Goal: Information Seeking & Learning: Get advice/opinions

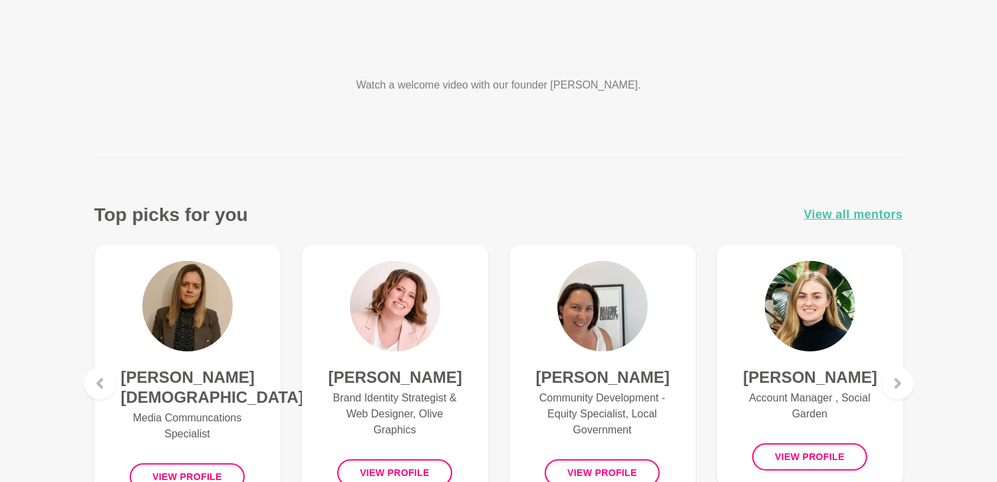
scroll to position [505, 0]
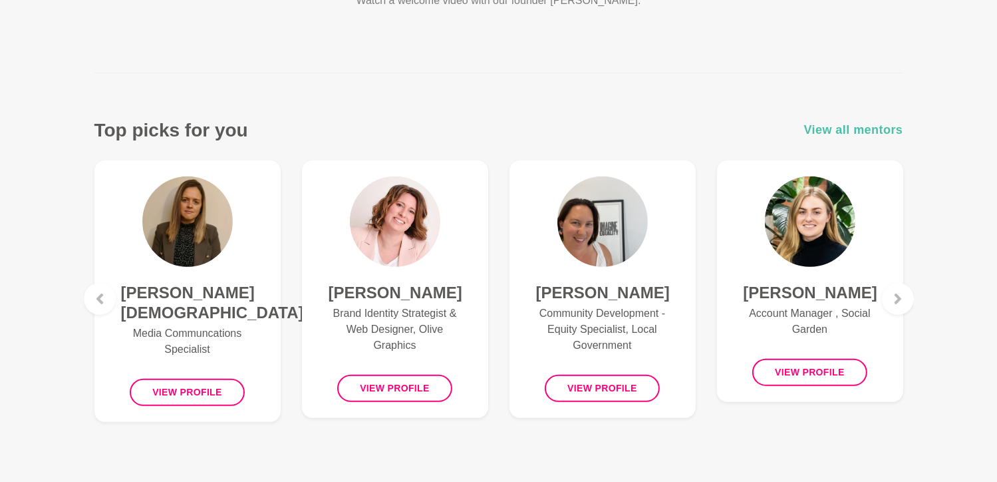
click at [880, 130] on span "View all mentors" at bounding box center [853, 129] width 99 height 19
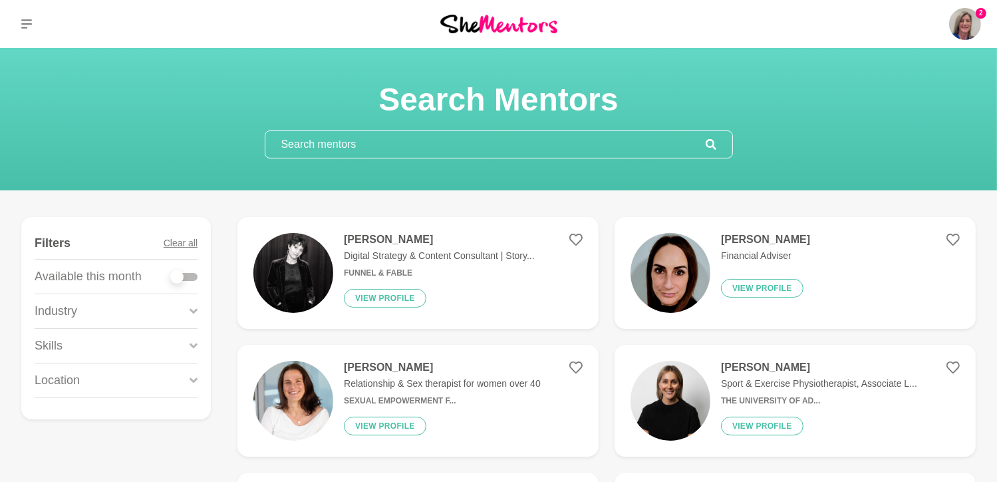
click at [378, 145] on input "text" at bounding box center [485, 144] width 440 height 27
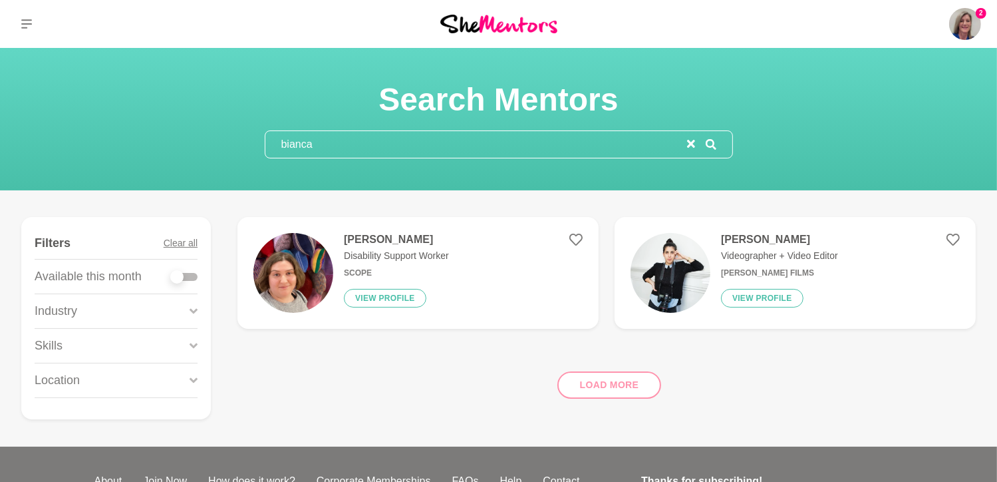
type input "bianca"
click at [593, 382] on div "Load more" at bounding box center [606, 379] width 738 height 80
click at [611, 385] on div "Load more" at bounding box center [606, 379] width 738 height 80
click at [623, 380] on div "Load more" at bounding box center [606, 379] width 738 height 80
click at [691, 138] on button "reset" at bounding box center [691, 144] width 8 height 16
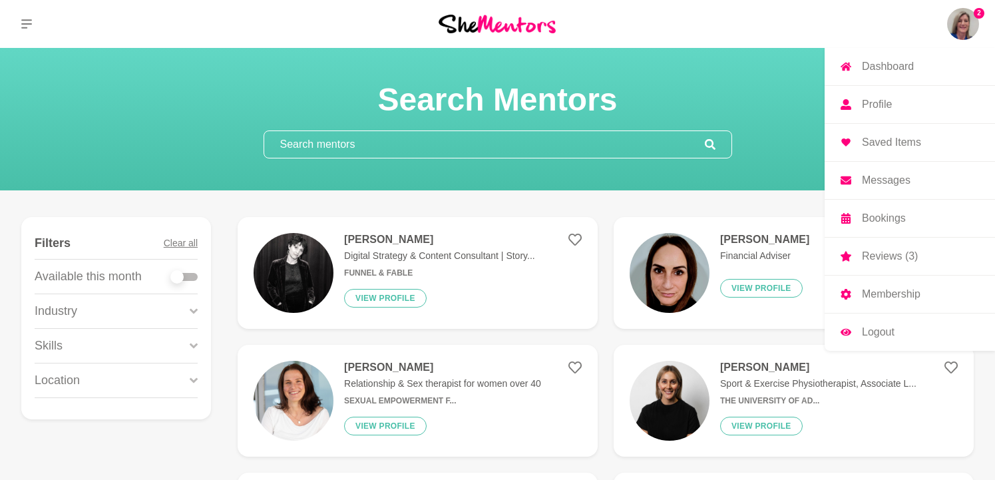
click at [968, 17] on img at bounding box center [963, 24] width 32 height 32
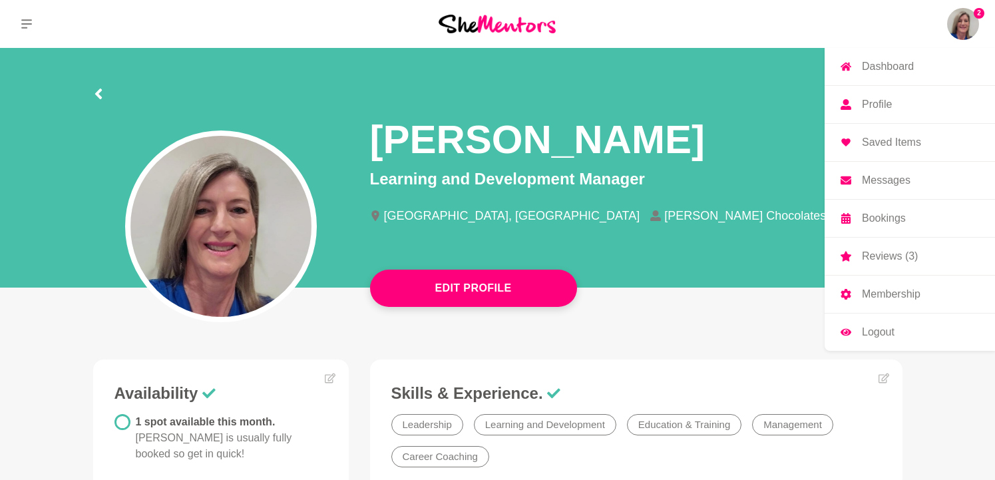
click at [965, 22] on img at bounding box center [963, 24] width 32 height 32
click at [890, 256] on p "Reviews (3)" at bounding box center [889, 256] width 56 height 11
